Goal: Task Accomplishment & Management: Use online tool/utility

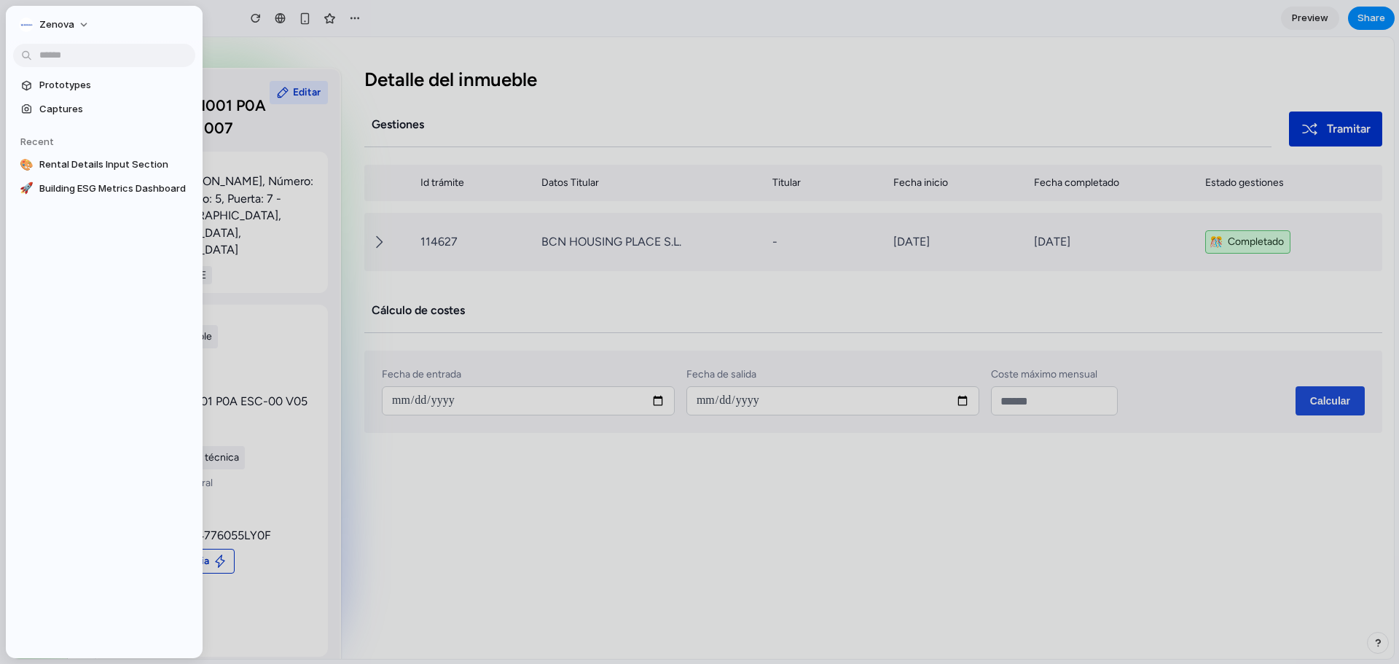
scroll to position [36, 0]
click at [516, 247] on div at bounding box center [699, 332] width 1399 height 664
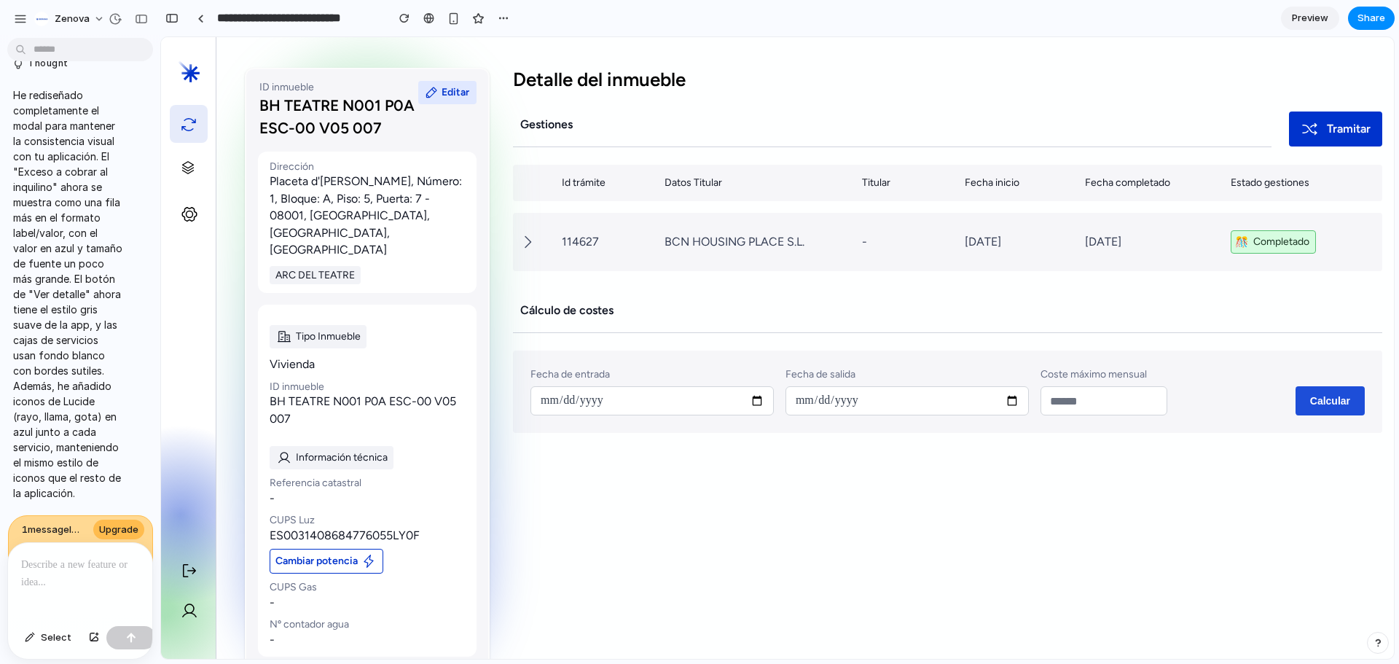
scroll to position [0, 0]
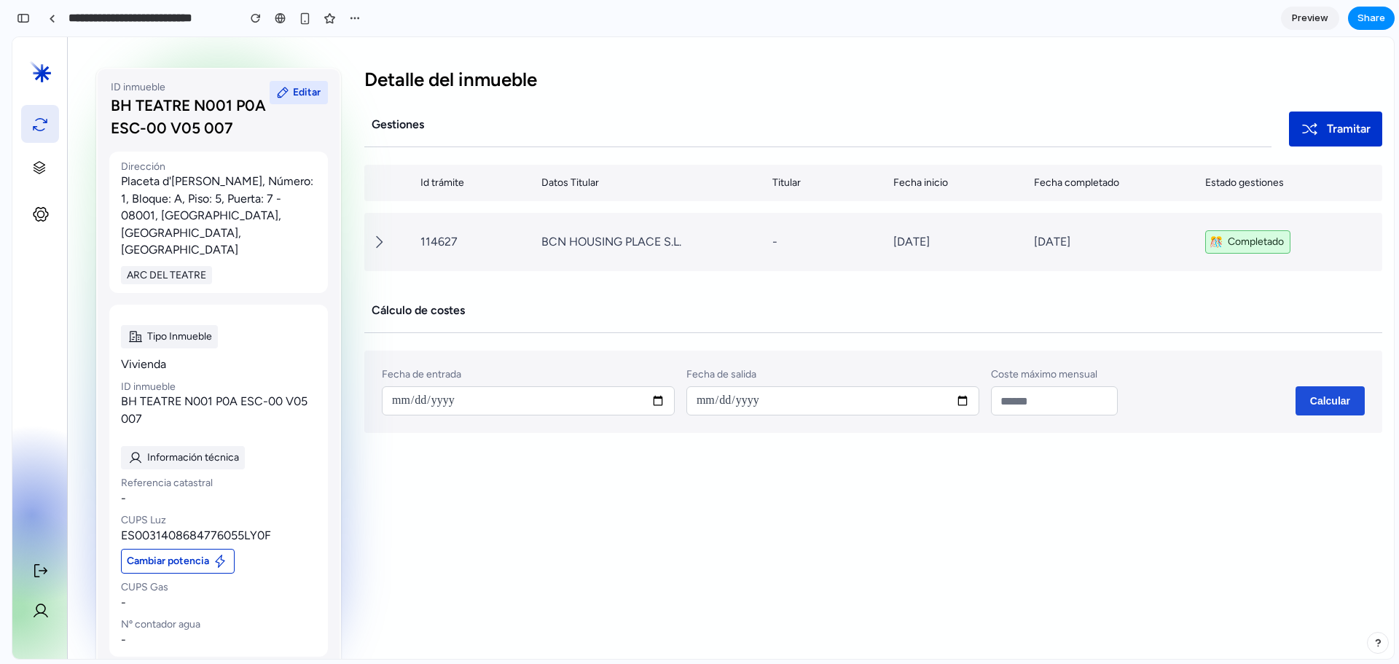
drag, startPoint x: 530, startPoint y: 141, endPoint x: 467, endPoint y: 412, distance: 279.0
click at [467, 412] on input "date" at bounding box center [528, 400] width 293 height 29
click at [454, 347] on div "Cálculo de costes Fecha de entrada Fecha de salida Coste máximo mensual Calcular" at bounding box center [873, 360] width 1018 height 145
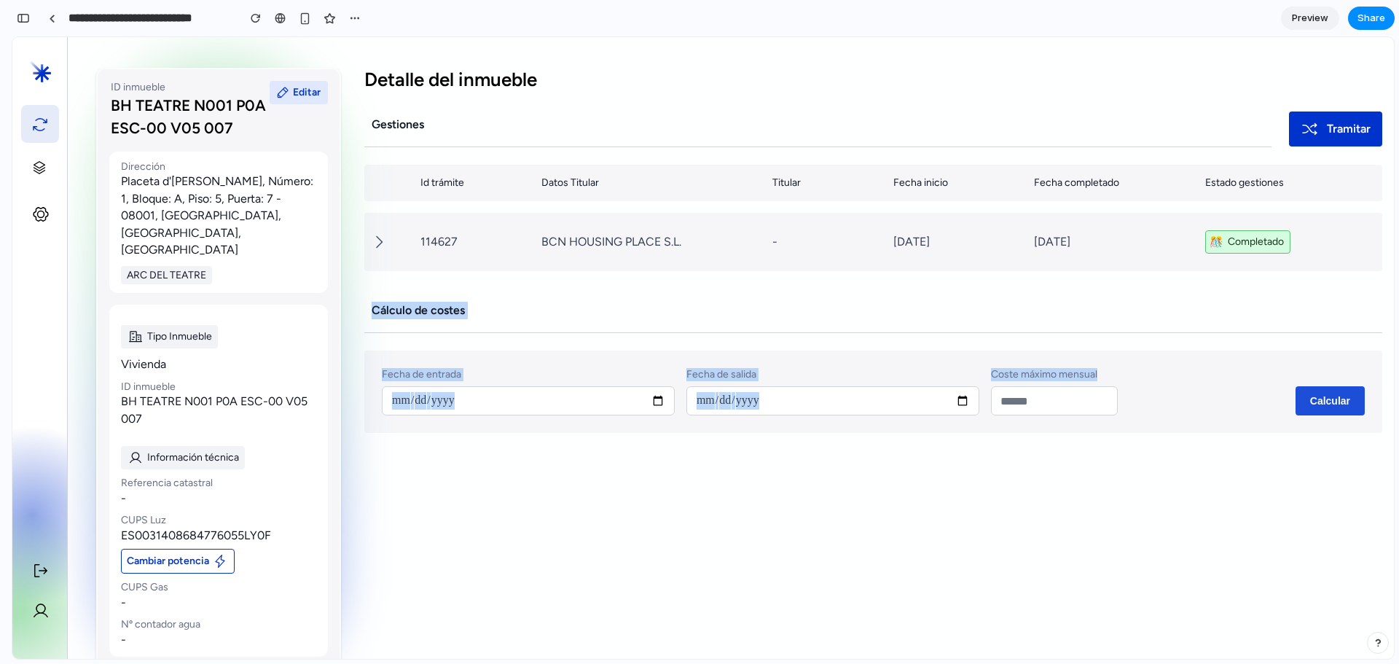
drag, startPoint x: 626, startPoint y: 326, endPoint x: 1245, endPoint y: 408, distance: 624.5
click at [1245, 408] on div "Cálculo de costes Fecha de entrada Fecha de salida Coste máximo mensual Calcular" at bounding box center [873, 360] width 1018 height 145
click at [428, 315] on p "Cálculo de costes" at bounding box center [417, 310] width 93 height 17
click at [425, 311] on p "Cálculo de costes" at bounding box center [417, 310] width 93 height 17
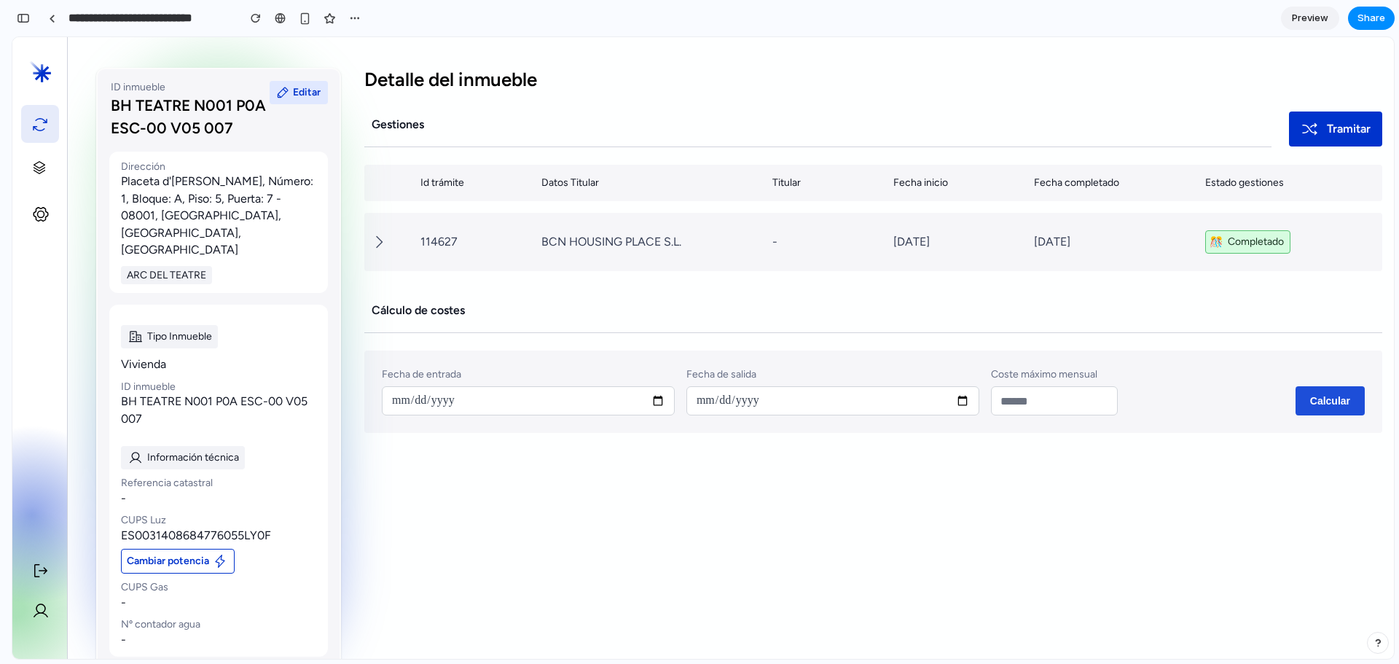
click at [566, 306] on div "Cálculo de costes" at bounding box center [873, 310] width 1018 height 44
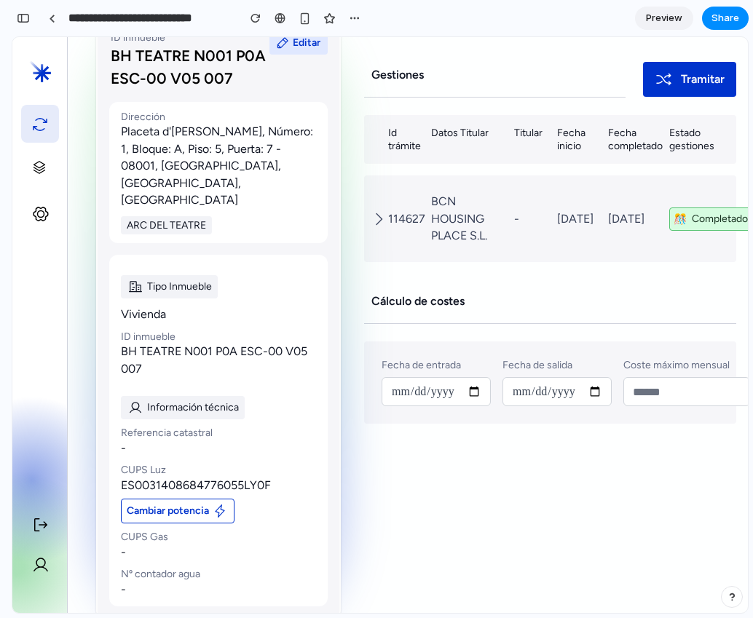
scroll to position [4948, 0]
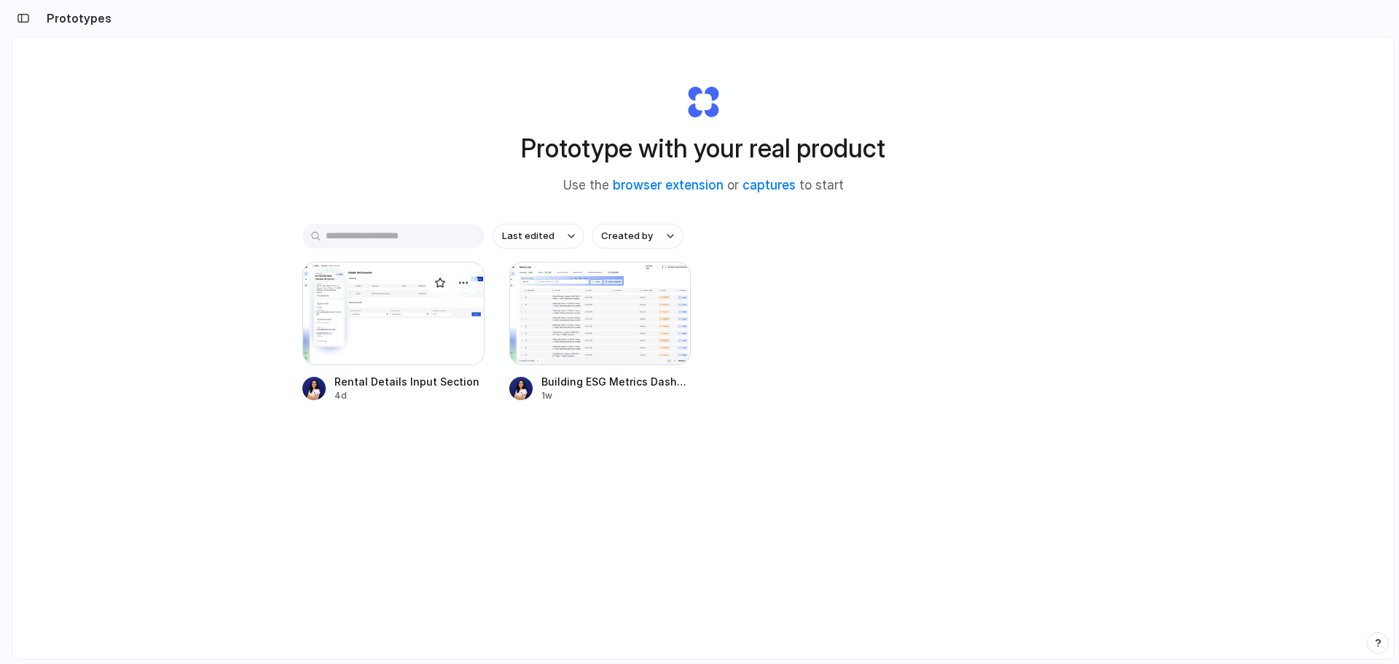
click at [421, 342] on div at bounding box center [393, 312] width 182 height 103
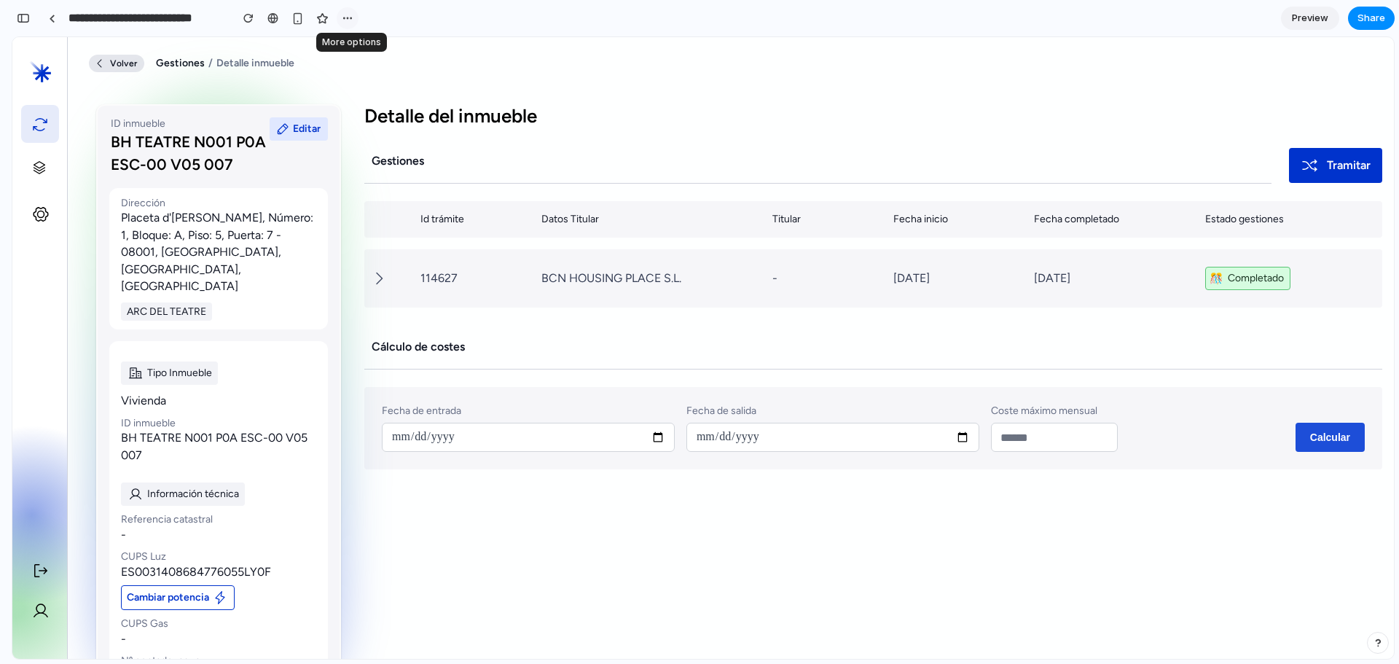
click at [349, 19] on div "button" at bounding box center [348, 18] width 12 height 12
click at [1378, 20] on div "Duplicate Delete" at bounding box center [699, 332] width 1399 height 664
click at [1377, 18] on span "Share" at bounding box center [1371, 18] width 28 height 15
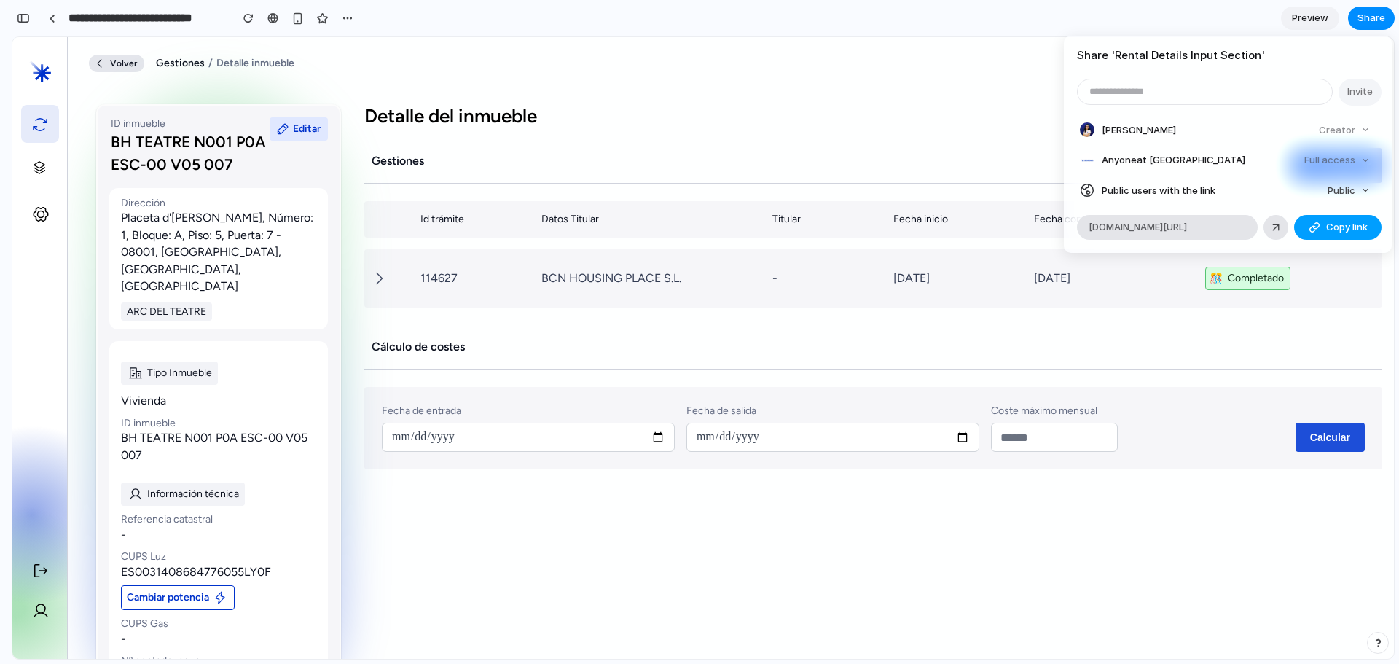
click at [1327, 229] on span "Copy link" at bounding box center [1347, 227] width 42 height 15
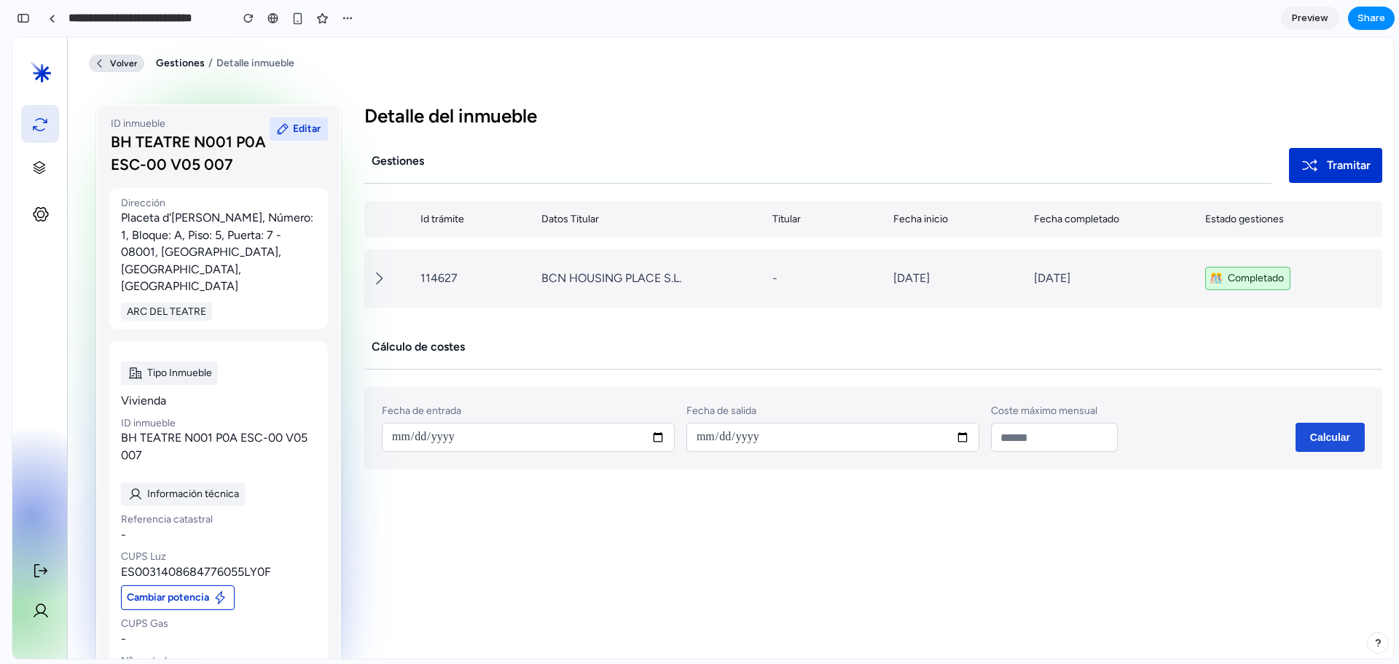
click at [744, 65] on div "Share ' Rental Details Input Section ' Invite Belén Pons Creator Anyone at Zeno…" at bounding box center [699, 332] width 1399 height 664
